Goal: Find specific page/section: Find specific page/section

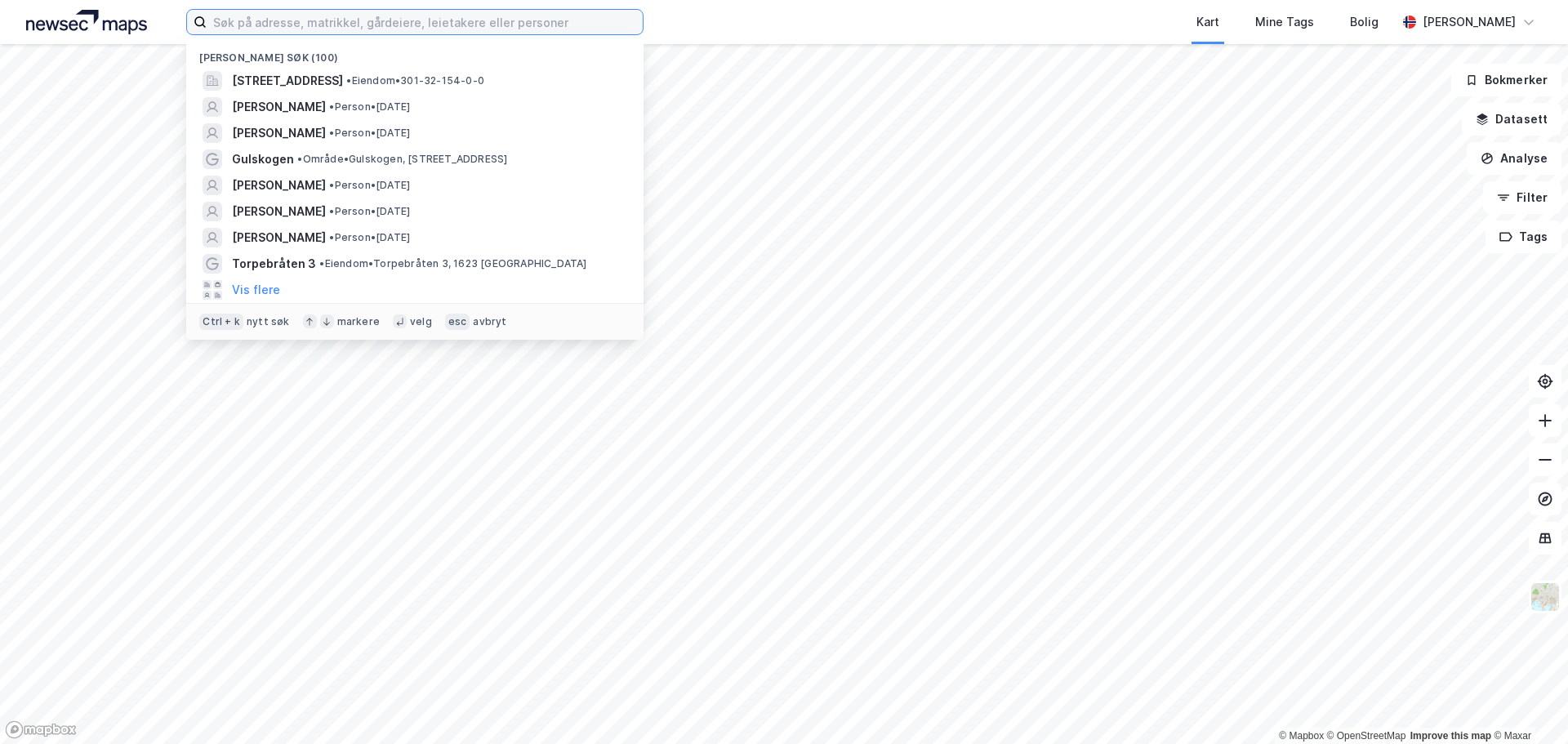
click at [558, 21] on input at bounding box center [424, 22] width 436 height 24
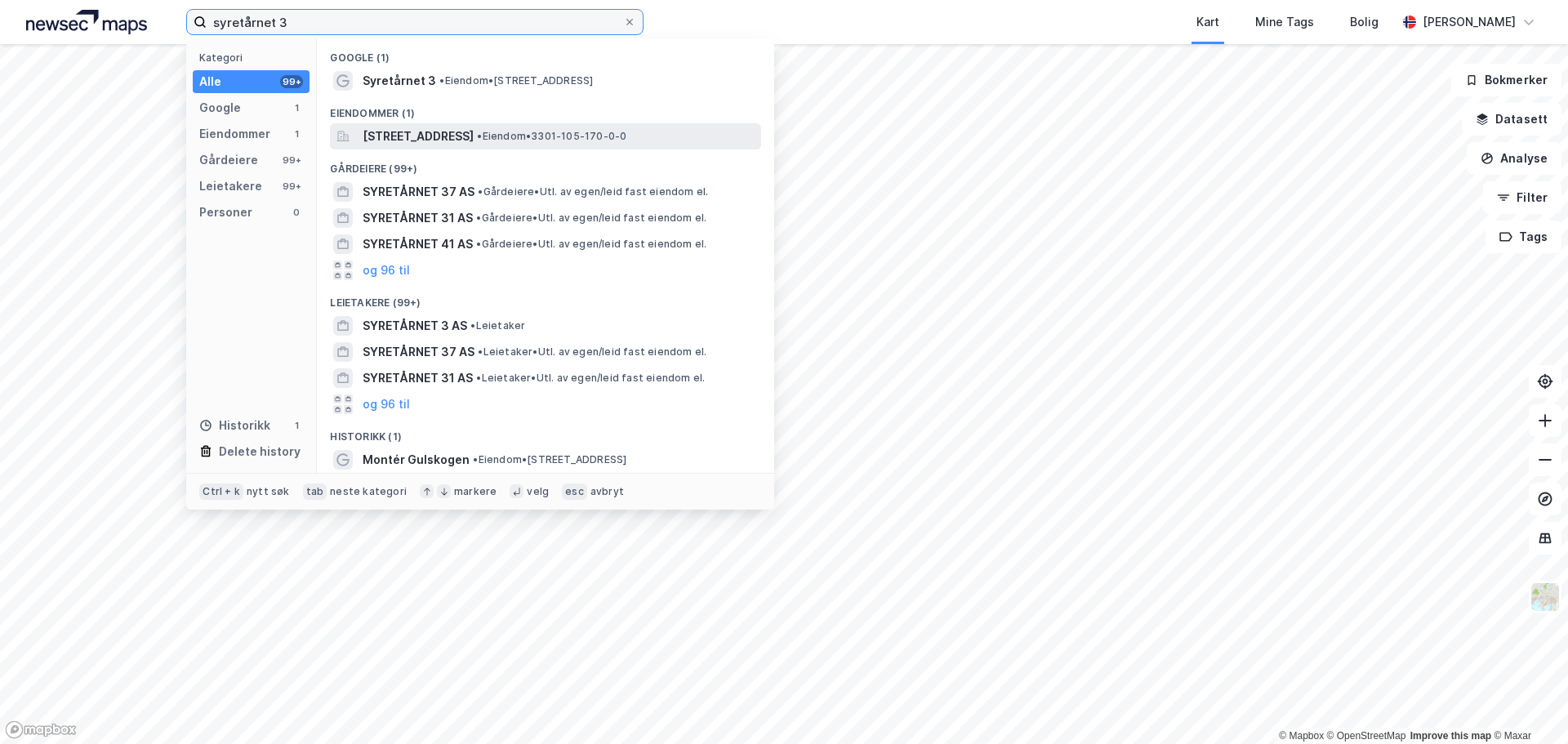
type input "syretårnet 3"
click at [474, 132] on span "[STREET_ADDRESS]" at bounding box center [418, 136] width 111 height 19
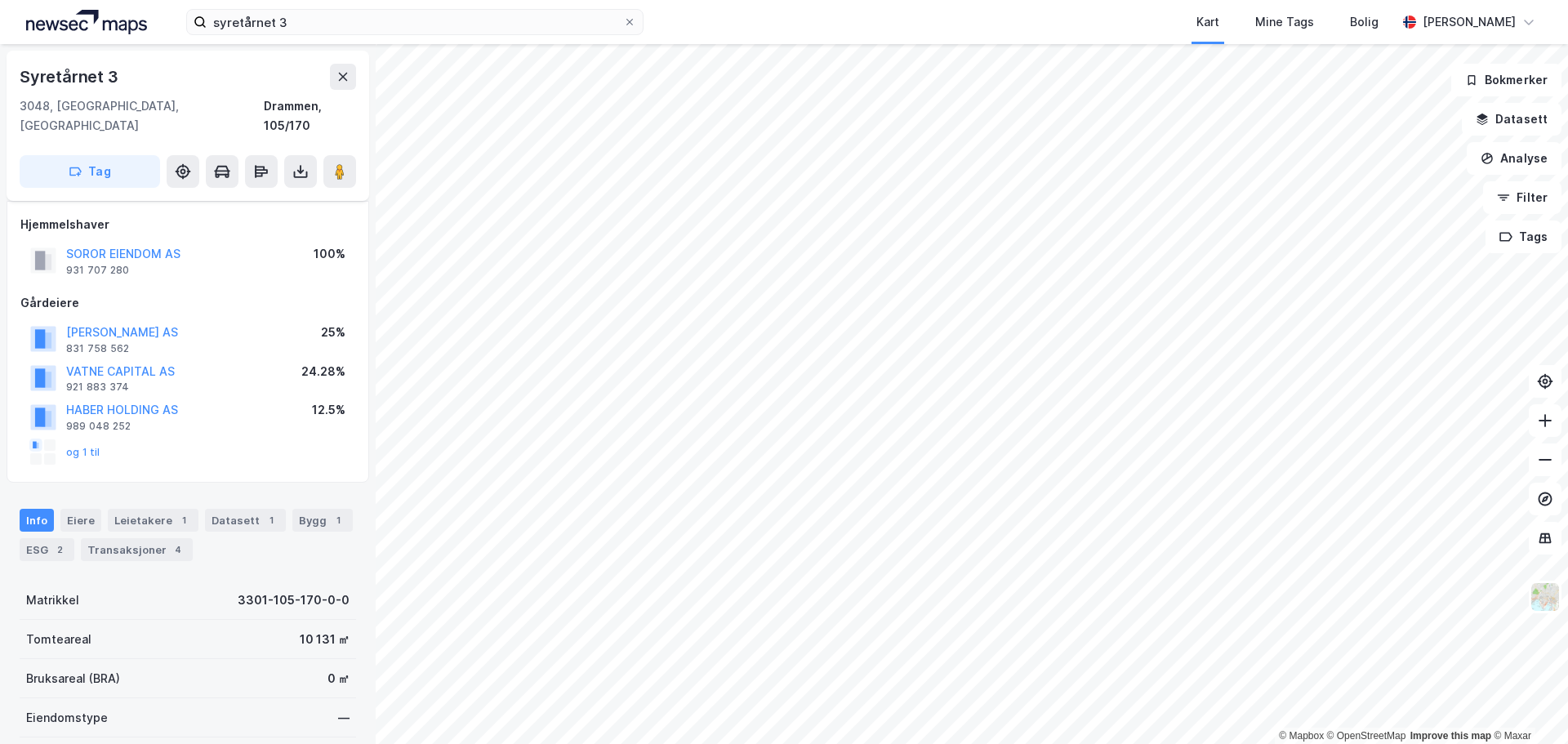
scroll to position [81, 0]
